Goal: Check status: Check status

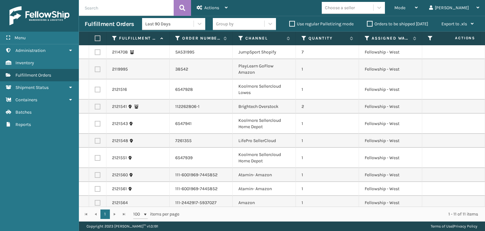
click at [160, 10] on input "text" at bounding box center [126, 8] width 95 height 16
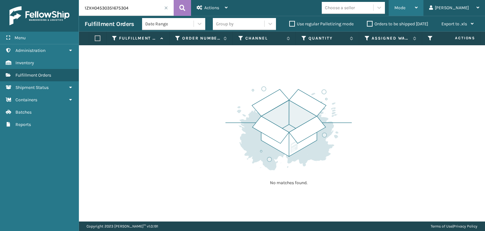
click at [406, 9] on span "Mode" at bounding box center [400, 7] width 11 height 5
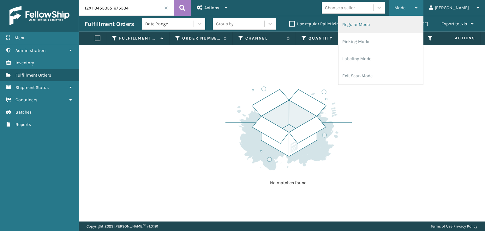
click at [418, 23] on li "Regular Mode" at bounding box center [381, 24] width 85 height 17
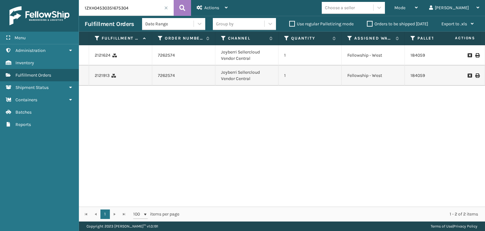
click at [241, 23] on div "Group by" at bounding box center [238, 24] width 51 height 10
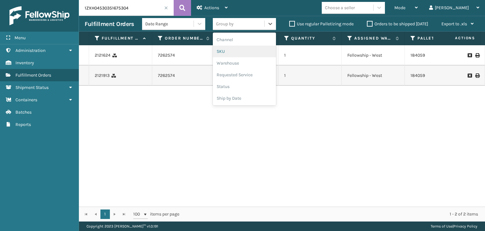
click at [239, 51] on div "SKU" at bounding box center [244, 51] width 63 height 12
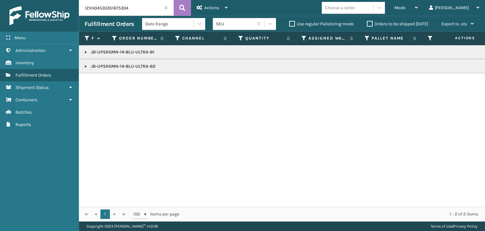
drag, startPoint x: 87, startPoint y: 69, endPoint x: 85, endPoint y: 62, distance: 7.2
click at [87, 69] on link at bounding box center [85, 66] width 5 height 5
click at [85, 51] on link at bounding box center [85, 52] width 5 height 5
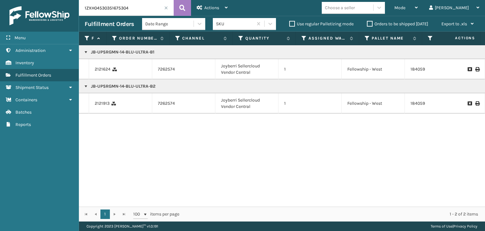
drag, startPoint x: 142, startPoint y: 9, endPoint x: 0, endPoint y: -4, distance: 142.7
click at [0, 0] on html "Menu Shipment Status Administration Shipment Status Inventory Shipment Status F…" at bounding box center [242, 115] width 485 height 231
type input "1ZXH04534285976192"
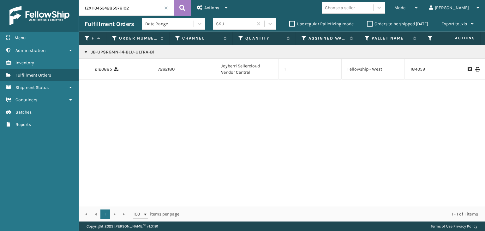
click at [166, 7] on span at bounding box center [166, 8] width 4 height 4
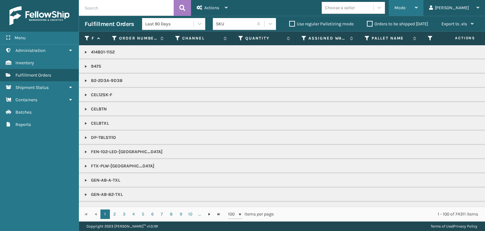
drag, startPoint x: 416, startPoint y: 4, endPoint x: 412, endPoint y: 0, distance: 5.8
click at [416, 4] on div "Mode Regular Mode Picking Mode Labeling Mode Exit Scan Mode" at bounding box center [406, 8] width 35 height 16
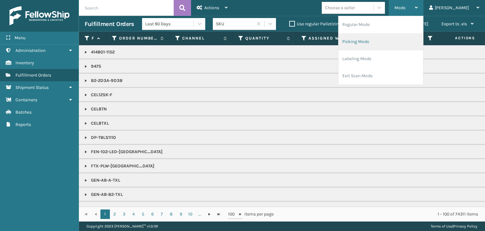
click at [402, 41] on li "Picking Mode" at bounding box center [381, 41] width 85 height 17
